Goal: Task Accomplishment & Management: Manage account settings

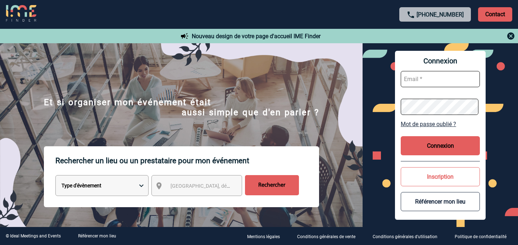
click at [514, 38] on img at bounding box center [510, 36] width 9 height 9
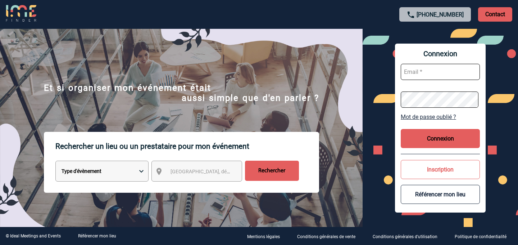
click at [438, 65] on input "text" at bounding box center [440, 72] width 79 height 16
paste input "[EMAIL_ADDRESS][DOMAIN_NAME]"
type input "[EMAIL_ADDRESS][DOMAIN_NAME]"
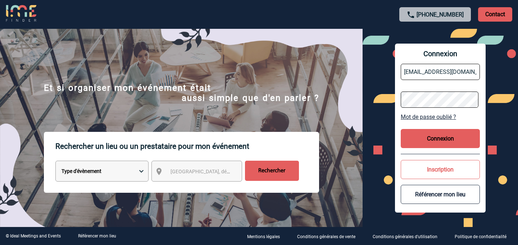
click at [434, 138] on button "Connexion" at bounding box center [440, 138] width 79 height 19
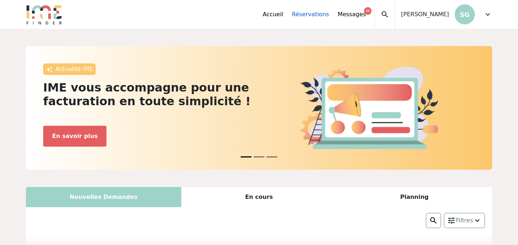
click at [314, 18] on link "Réservations" at bounding box center [310, 14] width 37 height 9
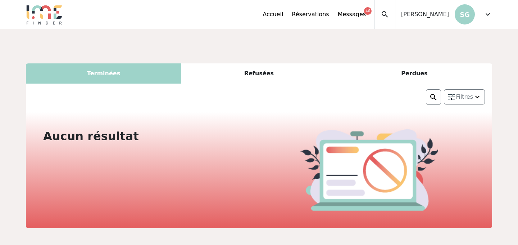
click at [490, 13] on span "expand_more" at bounding box center [487, 14] width 9 height 9
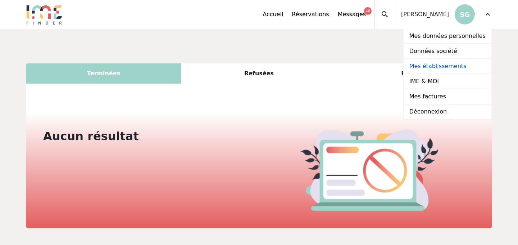
click at [458, 64] on link "Mes établissements" at bounding box center [448, 66] width 88 height 15
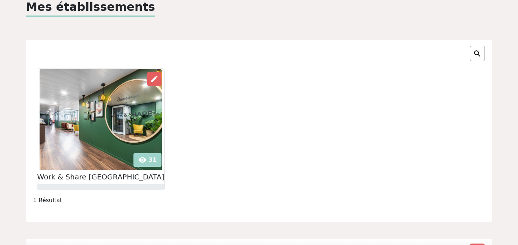
scroll to position [47, 0]
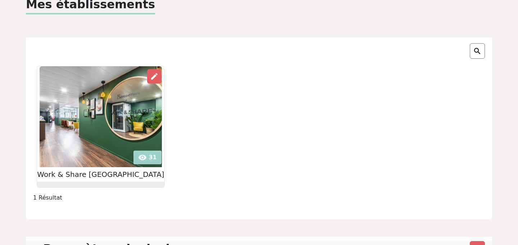
click at [94, 156] on img at bounding box center [101, 116] width 122 height 101
